Goal: Task Accomplishment & Management: Manage account settings

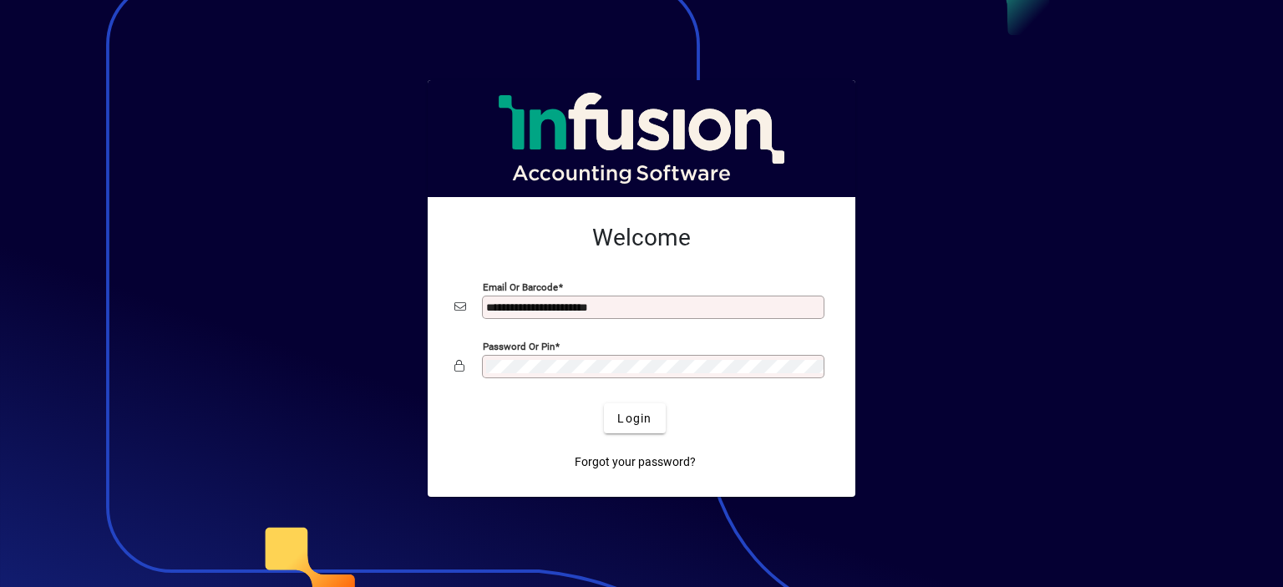
click at [640, 297] on div "**********" at bounding box center [653, 307] width 343 height 23
type input "*"
type input "**********"
click at [604, 404] on button "Login" at bounding box center [634, 419] width 61 height 30
